Goal: Share content: Share content

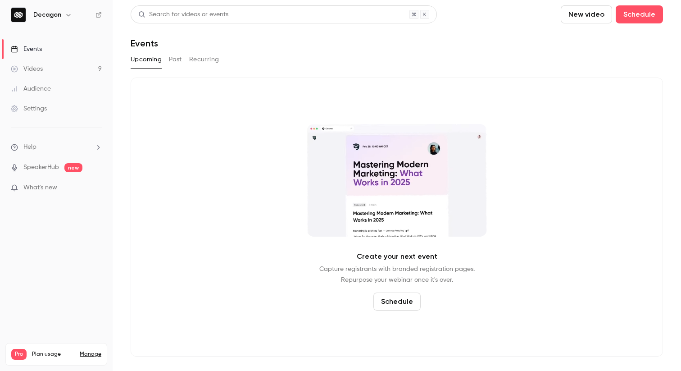
click at [36, 66] on div "Videos" at bounding box center [27, 68] width 32 height 9
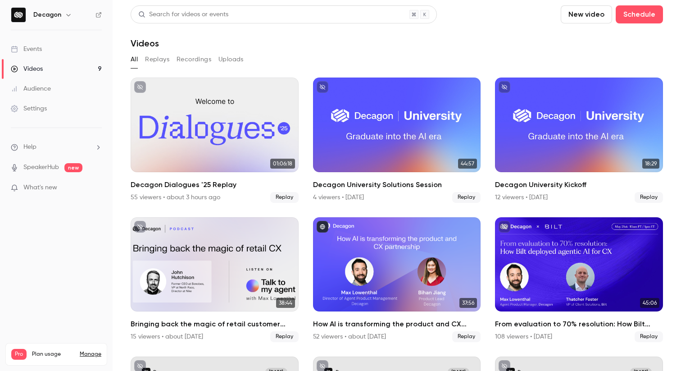
click at [45, 53] on link "Events" at bounding box center [56, 49] width 113 height 20
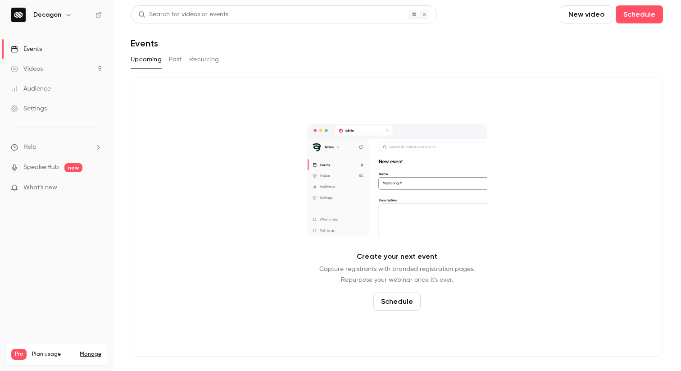
click at [41, 69] on div "Videos" at bounding box center [27, 68] width 32 height 9
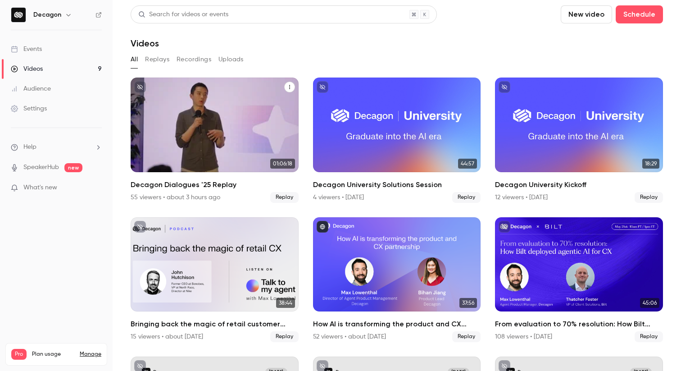
click at [251, 104] on div "Decagon Dialogues '25 Replay" at bounding box center [215, 124] width 168 height 95
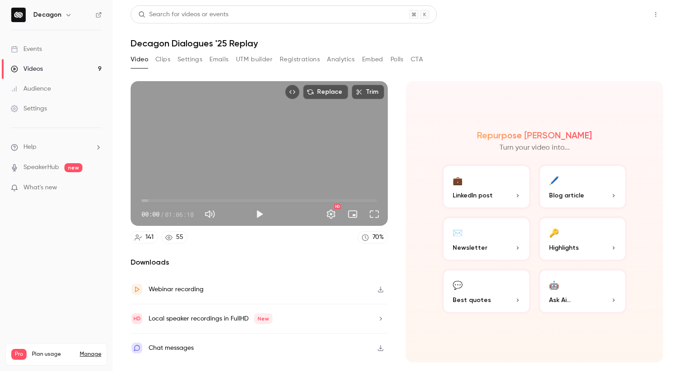
click at [626, 14] on button "Share" at bounding box center [624, 14] width 36 height 18
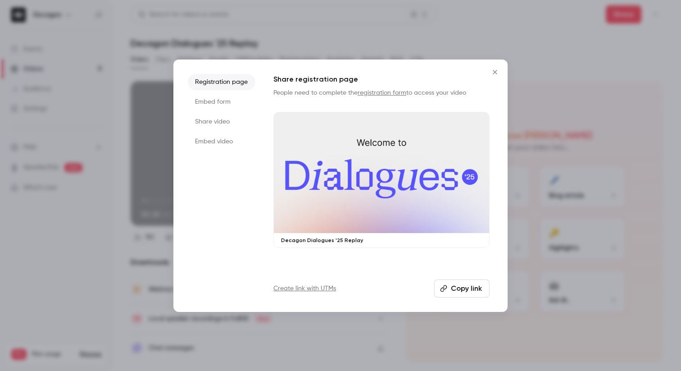
click at [211, 124] on li "Share video" at bounding box center [222, 121] width 68 height 16
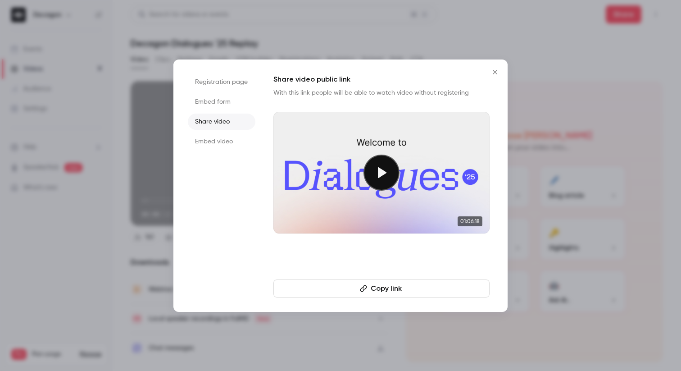
click at [375, 286] on button "Copy link" at bounding box center [381, 288] width 216 height 18
click at [269, 24] on div at bounding box center [340, 185] width 681 height 371
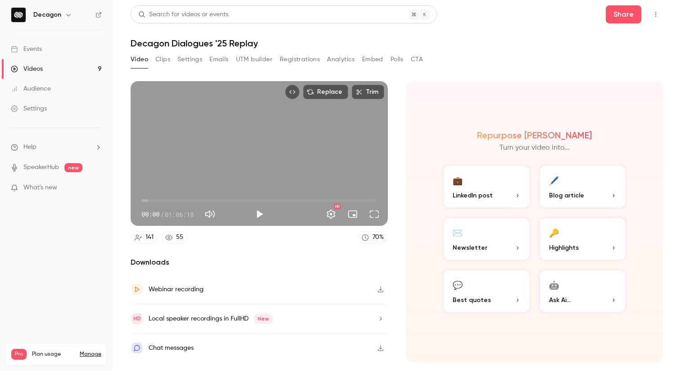
click at [306, 60] on button "Registrations" at bounding box center [300, 59] width 40 height 14
